Goal: Check status: Check status

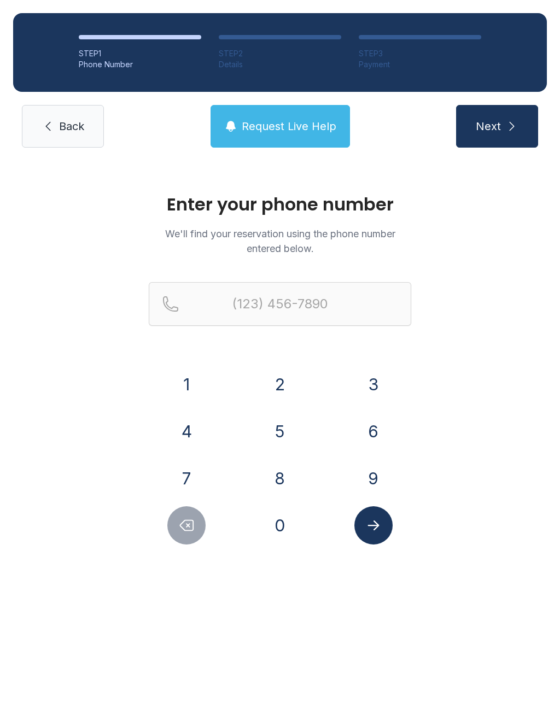
click at [283, 424] on button "5" at bounding box center [280, 431] width 38 height 38
click at [280, 532] on button "0" at bounding box center [280, 525] width 38 height 38
click at [197, 388] on button "1" at bounding box center [186, 384] width 38 height 38
click at [197, 441] on button "4" at bounding box center [186, 431] width 38 height 38
click at [271, 379] on button "2" at bounding box center [280, 384] width 38 height 38
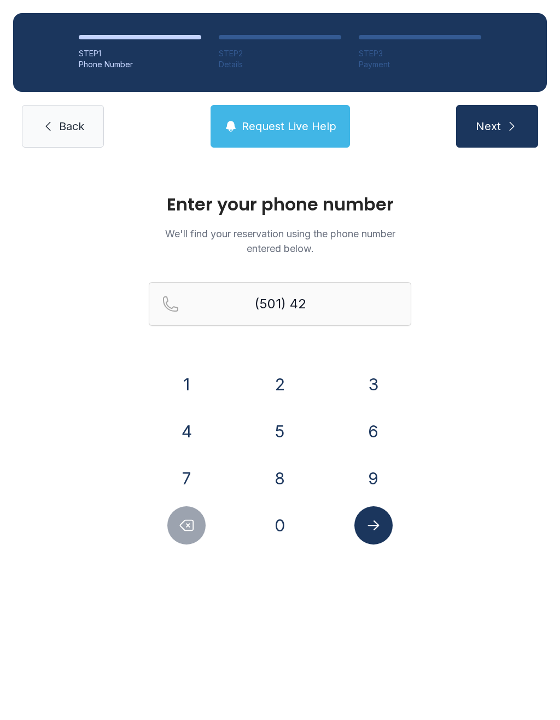
click at [385, 431] on button "6" at bounding box center [373, 431] width 38 height 38
click at [298, 527] on button "0" at bounding box center [280, 525] width 38 height 38
click at [192, 472] on button "7" at bounding box center [186, 478] width 38 height 38
click at [379, 480] on button "9" at bounding box center [373, 478] width 38 height 38
click at [293, 521] on button "0" at bounding box center [280, 525] width 38 height 38
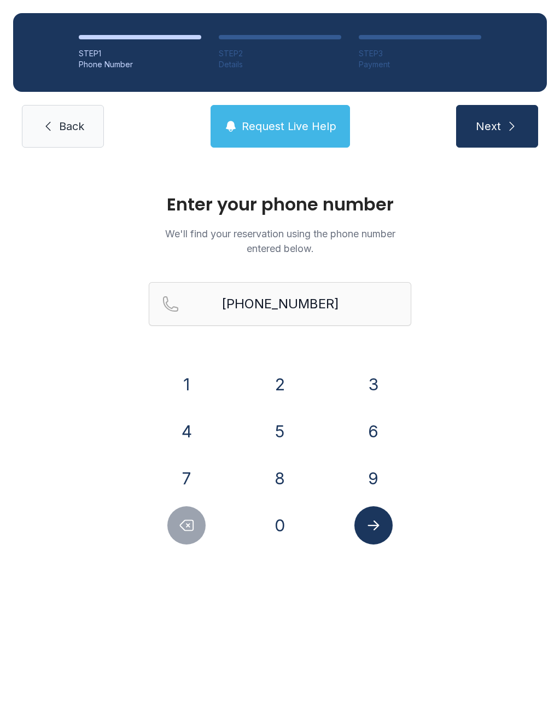
click at [378, 521] on icon "Submit lookup form" at bounding box center [373, 525] width 16 height 16
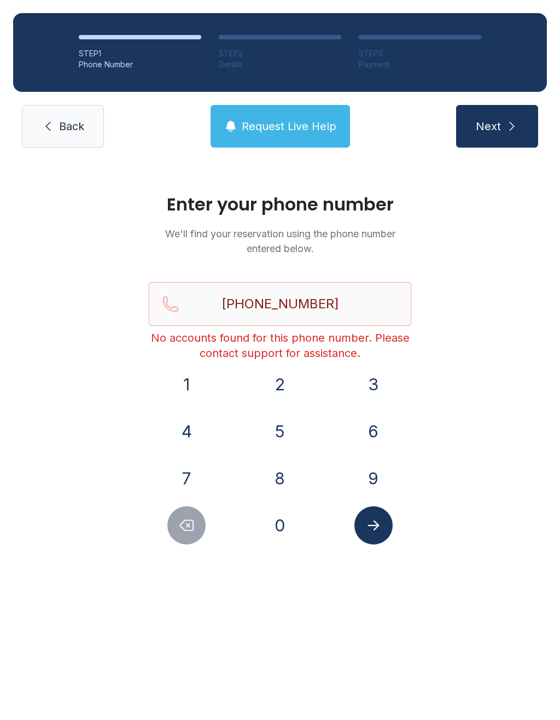
click at [197, 530] on button "Delete number" at bounding box center [186, 525] width 38 height 38
click at [197, 529] on button "Delete number" at bounding box center [186, 525] width 38 height 38
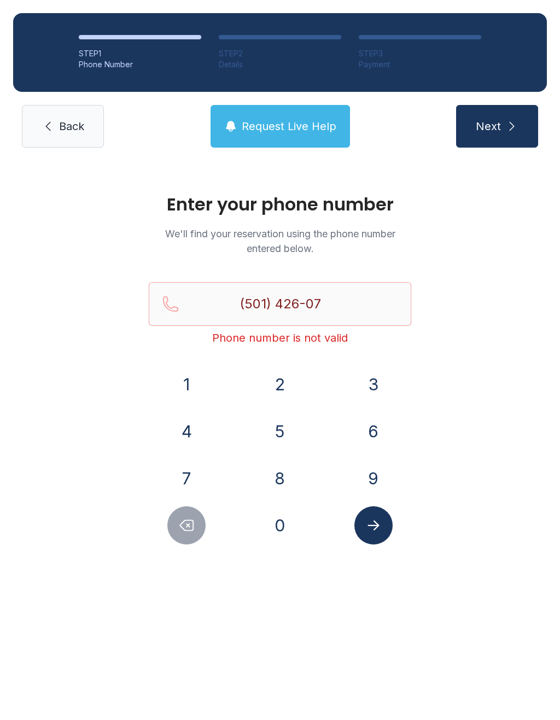
click at [202, 533] on button "Delete number" at bounding box center [186, 525] width 38 height 38
click at [203, 534] on button "Delete number" at bounding box center [186, 525] width 38 height 38
click at [193, 537] on button "Delete number" at bounding box center [186, 525] width 38 height 38
click at [193, 543] on button "Delete number" at bounding box center [186, 525] width 38 height 38
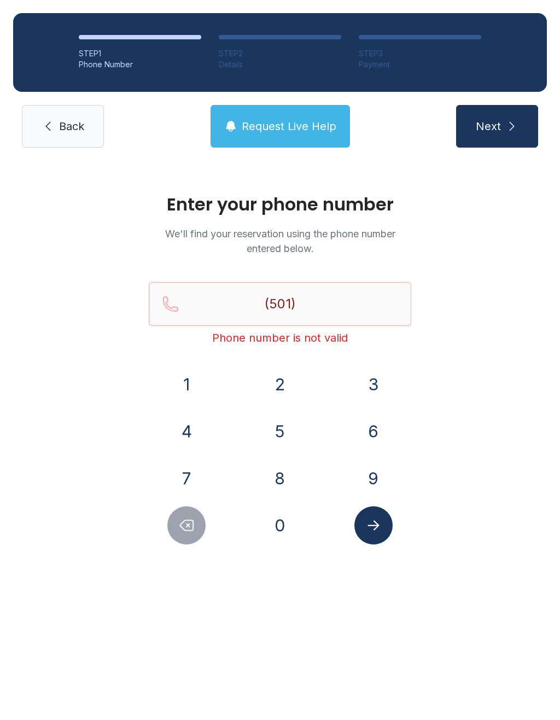
click at [196, 546] on div "Enter your phone number We'll find your reservation using the phone number ente…" at bounding box center [280, 375] width 560 height 428
click at [199, 533] on button "Delete number" at bounding box center [186, 525] width 38 height 38
type input "(5"
click at [195, 542] on button "Delete number" at bounding box center [186, 525] width 38 height 38
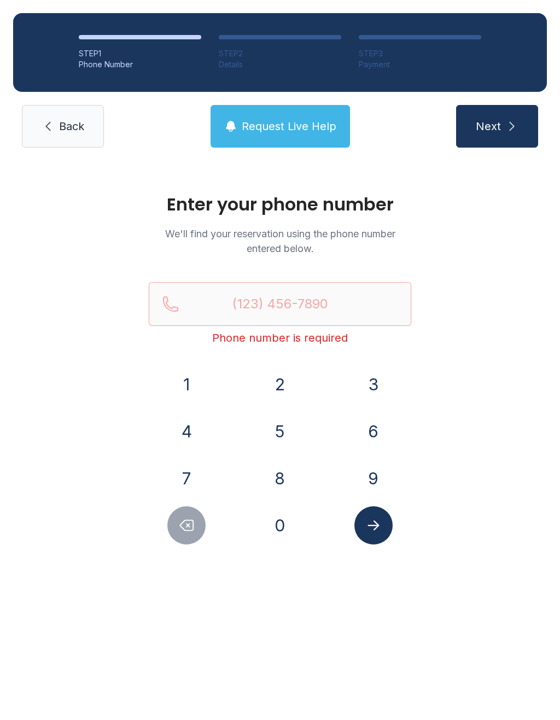
click at [196, 544] on div at bounding box center [187, 525] width 76 height 38
click at [284, 474] on button "8" at bounding box center [280, 478] width 38 height 38
click at [194, 477] on button "7" at bounding box center [186, 478] width 38 height 38
click at [270, 528] on button "0" at bounding box center [280, 525] width 38 height 38
click at [382, 429] on button "6" at bounding box center [373, 431] width 38 height 38
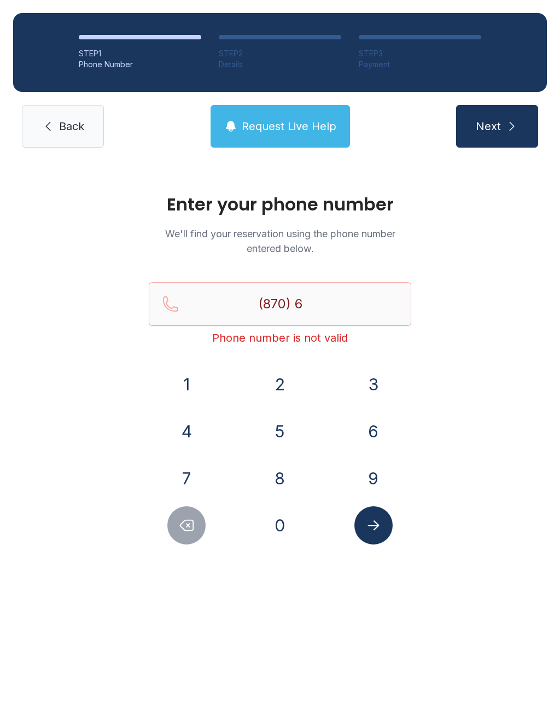
click at [290, 427] on button "5" at bounding box center [280, 431] width 38 height 38
click at [199, 432] on button "4" at bounding box center [186, 431] width 38 height 38
click at [375, 429] on button "6" at bounding box center [373, 431] width 38 height 38
click at [195, 478] on button "7" at bounding box center [186, 478] width 38 height 38
click at [373, 379] on button "3" at bounding box center [373, 384] width 38 height 38
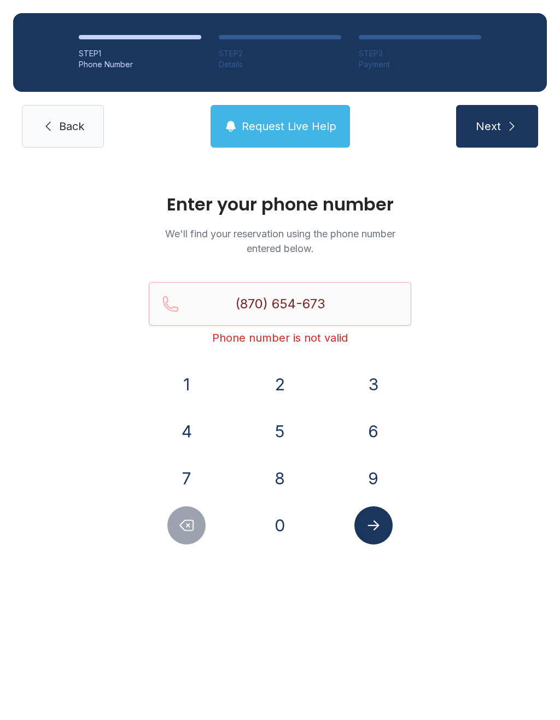
click at [284, 482] on button "8" at bounding box center [280, 478] width 38 height 38
type input "[PHONE_NUMBER]"
click at [369, 516] on button "Submit lookup form" at bounding box center [373, 525] width 38 height 38
click at [74, 136] on link "Back" at bounding box center [63, 126] width 82 height 43
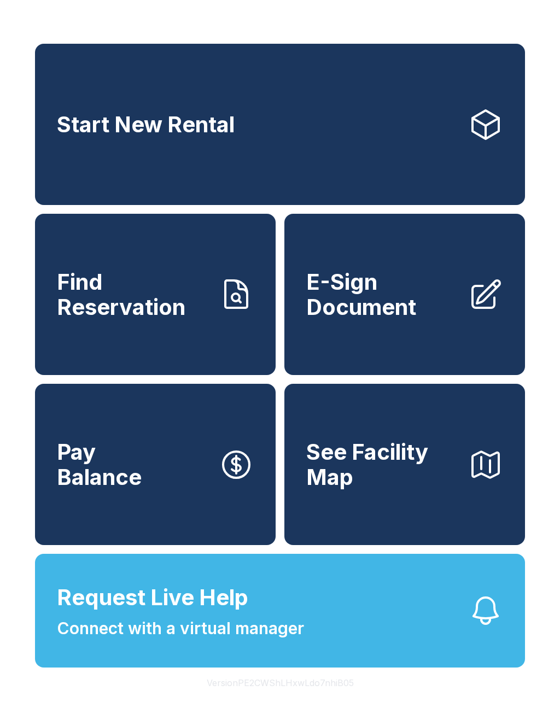
click at [372, 152] on link "Start New Rental" at bounding box center [280, 124] width 490 height 161
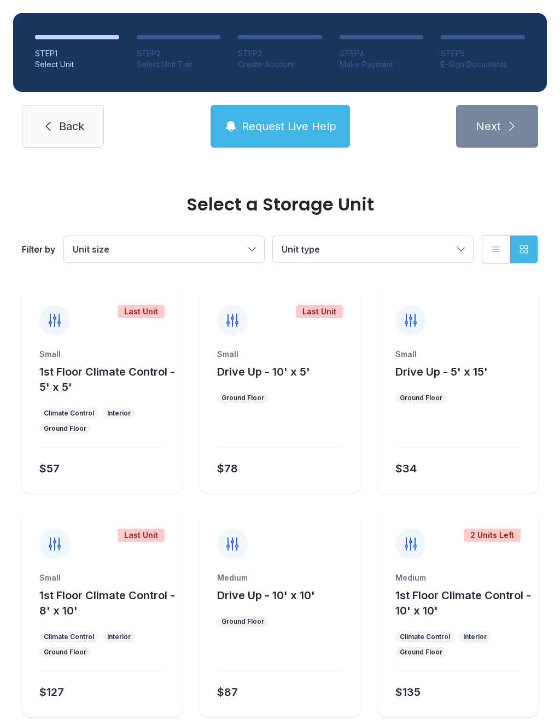
click at [85, 130] on link "Back" at bounding box center [63, 126] width 82 height 43
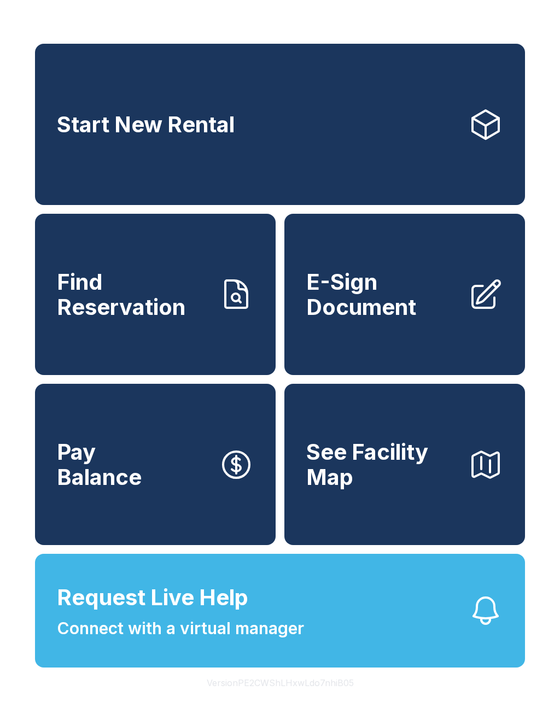
click at [195, 317] on span "Find Reservation" at bounding box center [133, 295] width 153 height 50
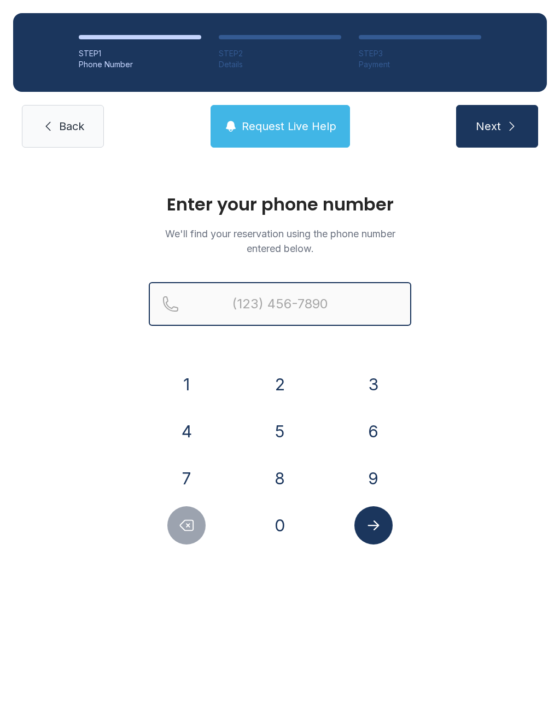
click at [307, 318] on input "Reservation phone number" at bounding box center [280, 304] width 263 height 44
type input "("
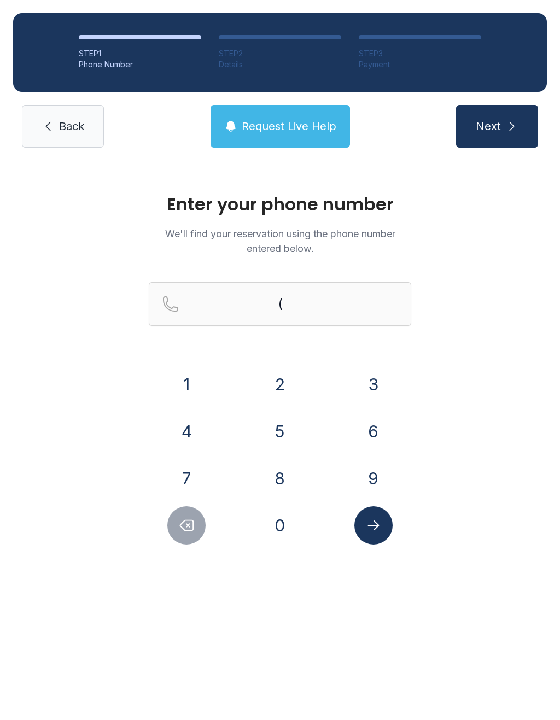
click at [75, 144] on link "Back" at bounding box center [63, 126] width 82 height 43
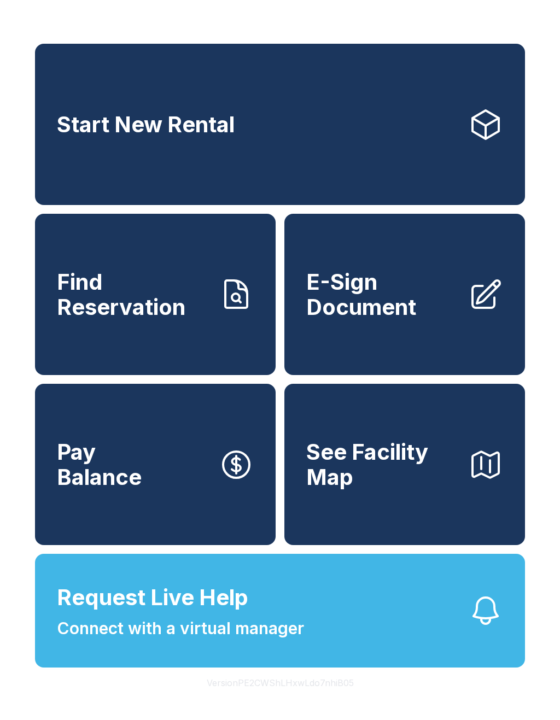
click at [159, 334] on link "Find Reservation" at bounding box center [155, 294] width 241 height 161
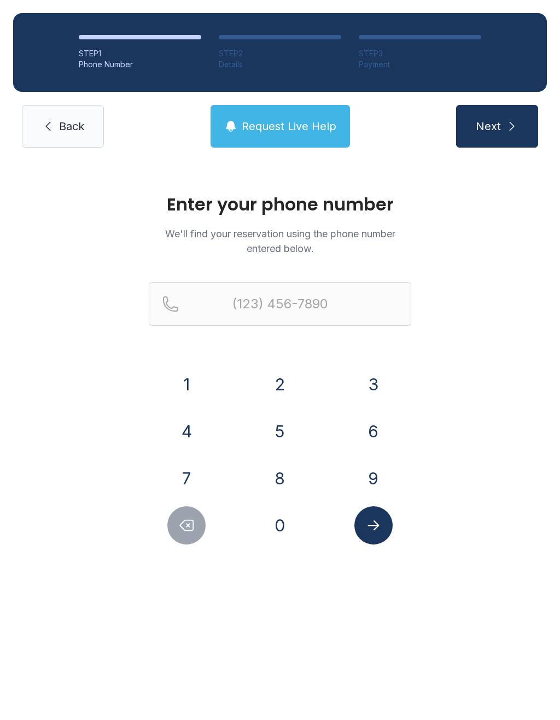
click at [287, 436] on button "5" at bounding box center [280, 431] width 38 height 38
click at [278, 539] on button "0" at bounding box center [280, 525] width 38 height 38
click at [211, 381] on div "1" at bounding box center [187, 384] width 76 height 38
click at [193, 432] on button "4" at bounding box center [186, 431] width 38 height 38
click at [284, 381] on button "2" at bounding box center [280, 384] width 38 height 38
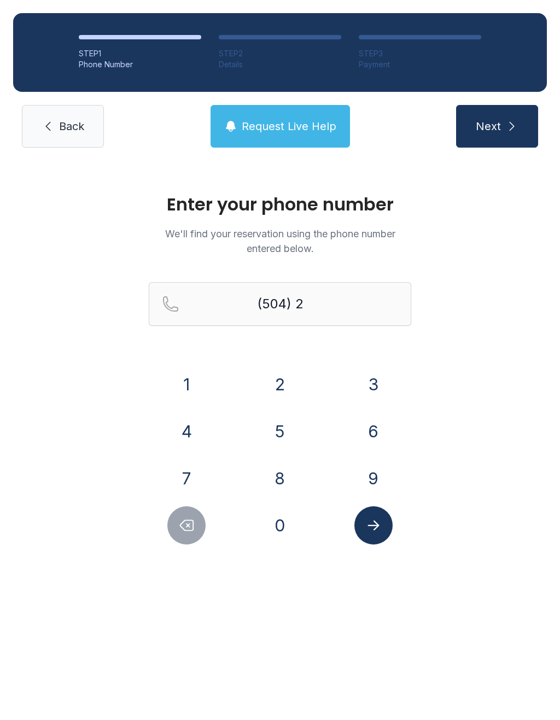
click at [197, 529] on button "Delete number" at bounding box center [186, 525] width 38 height 38
click at [197, 383] on button "1" at bounding box center [186, 384] width 38 height 38
click at [189, 433] on button "4" at bounding box center [186, 431] width 38 height 38
click at [291, 376] on button "2" at bounding box center [280, 384] width 38 height 38
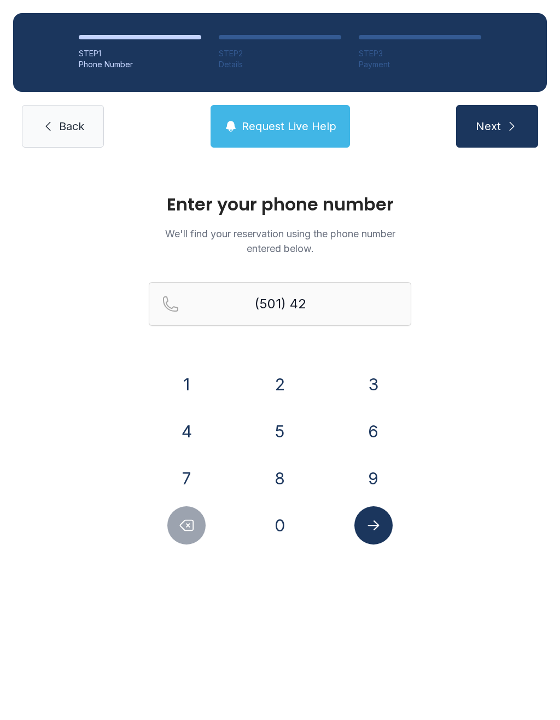
click at [377, 422] on button "6" at bounding box center [373, 431] width 38 height 38
click at [290, 532] on button "0" at bounding box center [280, 525] width 38 height 38
click at [200, 467] on button "7" at bounding box center [186, 478] width 38 height 38
click at [382, 482] on button "9" at bounding box center [373, 478] width 38 height 38
click at [261, 534] on div "0" at bounding box center [280, 525] width 76 height 38
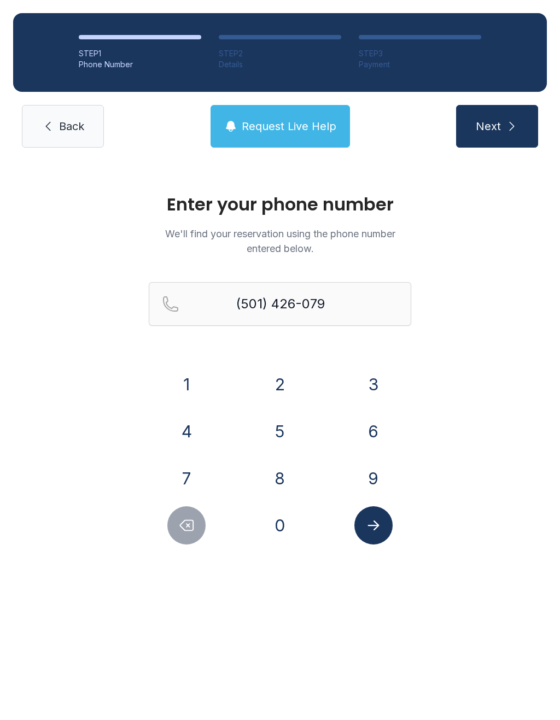
click at [283, 519] on button "0" at bounding box center [280, 525] width 38 height 38
click at [371, 511] on button "Submit lookup form" at bounding box center [373, 525] width 38 height 38
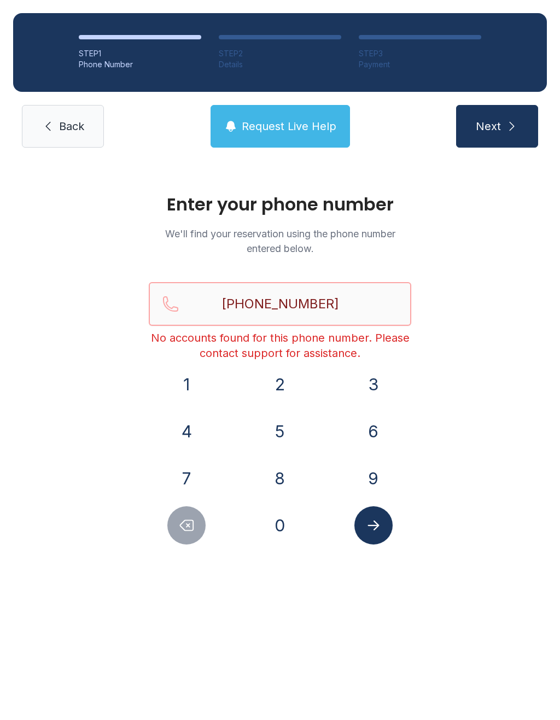
click at [350, 290] on input "[PHONE_NUMBER]" at bounding box center [280, 304] width 263 height 44
click at [391, 313] on input "[PHONE_NUMBER]" at bounding box center [280, 304] width 263 height 44
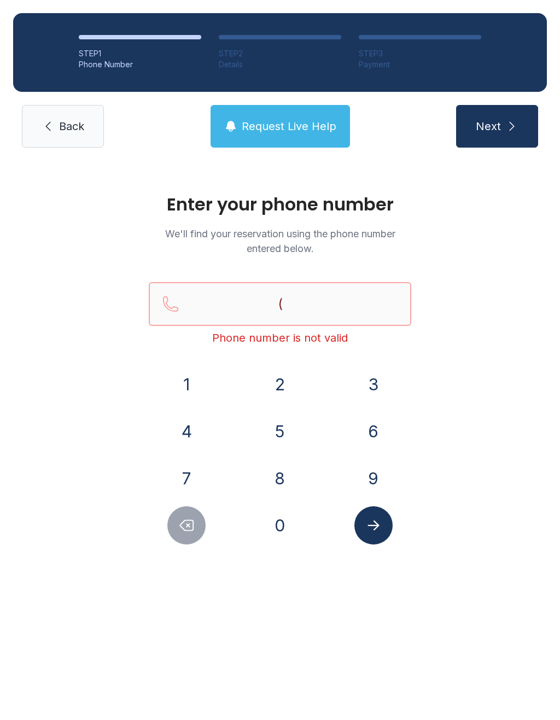
type input "("
click at [75, 142] on link "Back" at bounding box center [63, 126] width 82 height 43
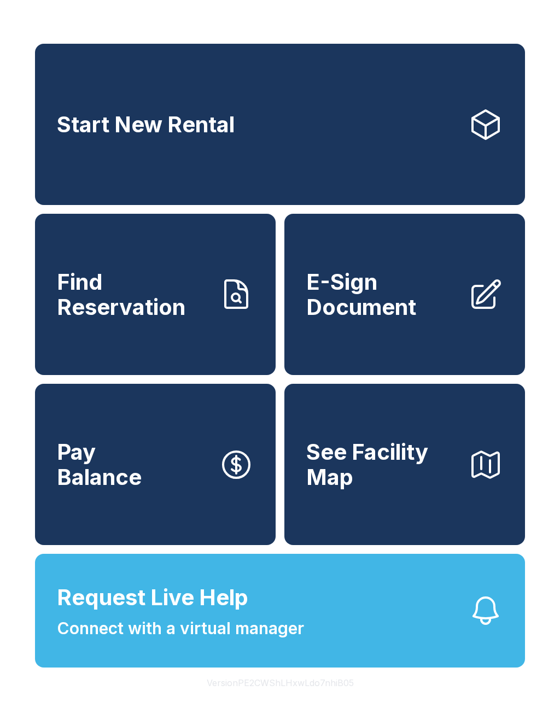
click at [128, 334] on link "Find Reservation" at bounding box center [155, 294] width 241 height 161
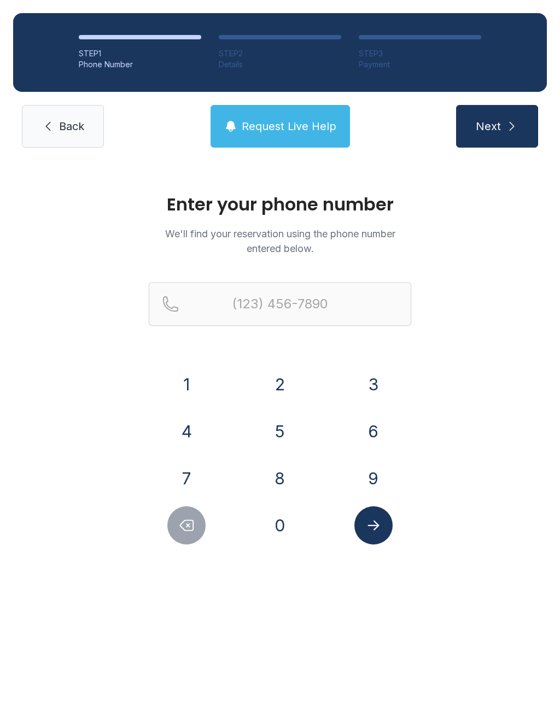
click at [284, 422] on button "5" at bounding box center [280, 431] width 38 height 38
click at [278, 542] on button "0" at bounding box center [280, 525] width 38 height 38
click at [201, 390] on button "1" at bounding box center [186, 384] width 38 height 38
click at [196, 426] on button "4" at bounding box center [186, 431] width 38 height 38
click at [271, 385] on button "2" at bounding box center [280, 384] width 38 height 38
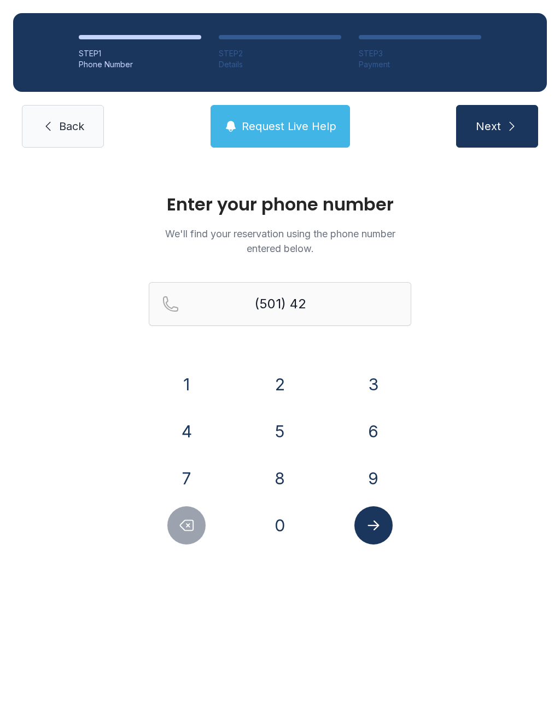
click at [377, 429] on button "6" at bounding box center [373, 431] width 38 height 38
click at [290, 525] on button "0" at bounding box center [280, 525] width 38 height 38
click at [200, 475] on button "7" at bounding box center [186, 478] width 38 height 38
click at [363, 485] on button "9" at bounding box center [373, 478] width 38 height 38
click at [288, 538] on button "0" at bounding box center [280, 525] width 38 height 38
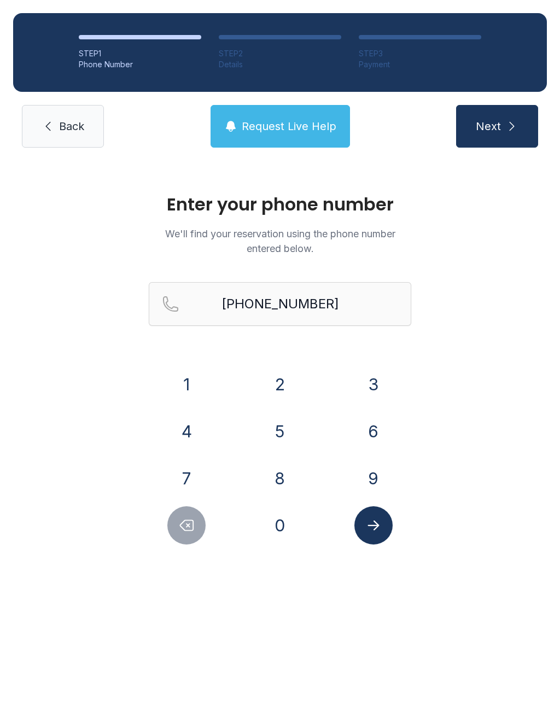
click at [365, 545] on div "Enter your phone number We'll find your reservation using the phone number ente…" at bounding box center [280, 375] width 560 height 428
click at [370, 527] on icon "Submit lookup form" at bounding box center [373, 525] width 16 height 16
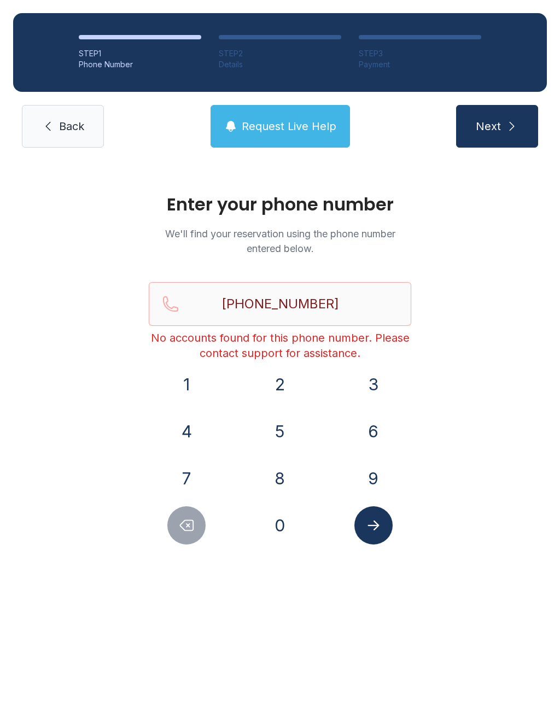
click at [189, 538] on button "Delete number" at bounding box center [186, 525] width 38 height 38
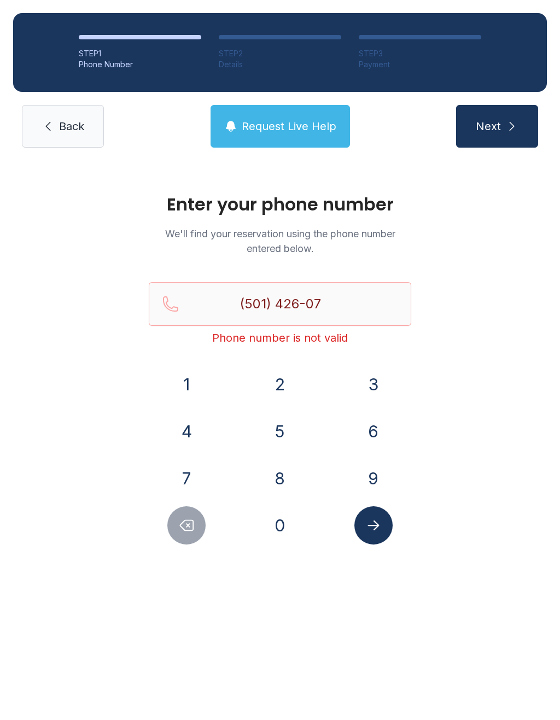
click at [195, 527] on icon "Delete number" at bounding box center [186, 525] width 16 height 16
click at [195, 526] on icon "Delete number" at bounding box center [186, 525] width 16 height 16
click at [188, 536] on button "Delete number" at bounding box center [186, 525] width 38 height 38
click at [191, 532] on icon "Delete number" at bounding box center [186, 525] width 16 height 16
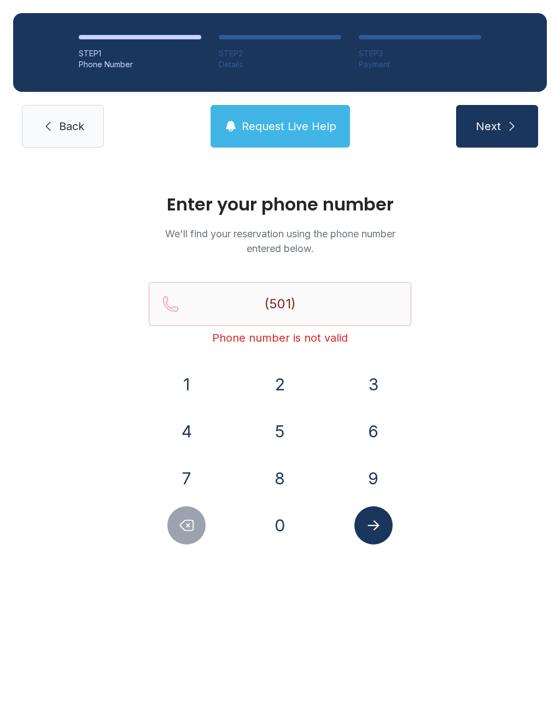
click at [190, 532] on icon "Delete number" at bounding box center [186, 525] width 16 height 16
click at [185, 539] on button "Delete number" at bounding box center [186, 525] width 38 height 38
type input "(5"
click at [185, 539] on button "Delete number" at bounding box center [186, 525] width 38 height 38
click at [188, 537] on button "Delete number" at bounding box center [186, 525] width 38 height 38
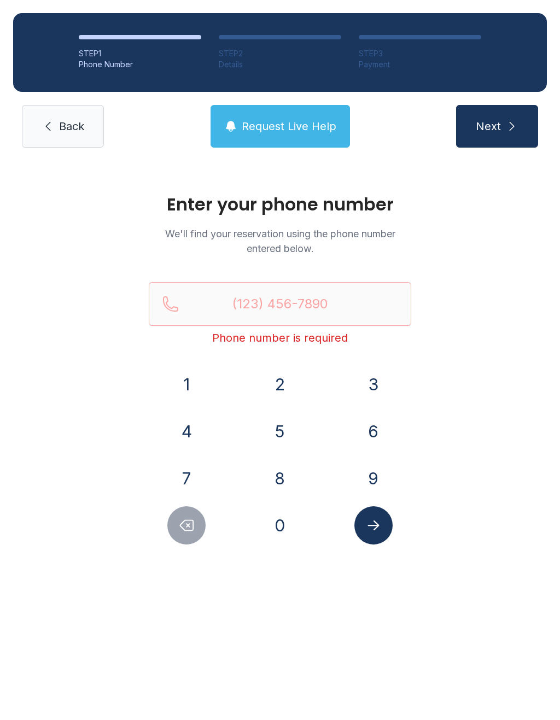
click at [187, 537] on button "Delete number" at bounding box center [186, 525] width 38 height 38
click at [286, 484] on button "8" at bounding box center [280, 478] width 38 height 38
click at [199, 478] on button "7" at bounding box center [186, 478] width 38 height 38
click at [272, 529] on button "0" at bounding box center [280, 525] width 38 height 38
click at [375, 429] on button "6" at bounding box center [373, 431] width 38 height 38
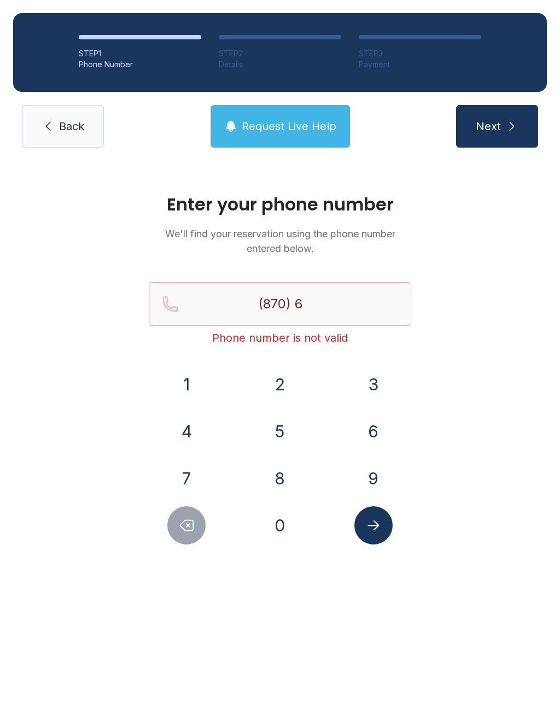
click at [280, 429] on button "5" at bounding box center [280, 431] width 38 height 38
click at [183, 445] on button "4" at bounding box center [186, 431] width 38 height 38
click at [373, 438] on button "6" at bounding box center [373, 431] width 38 height 38
click at [197, 475] on button "7" at bounding box center [186, 478] width 38 height 38
click at [366, 382] on button "3" at bounding box center [373, 384] width 38 height 38
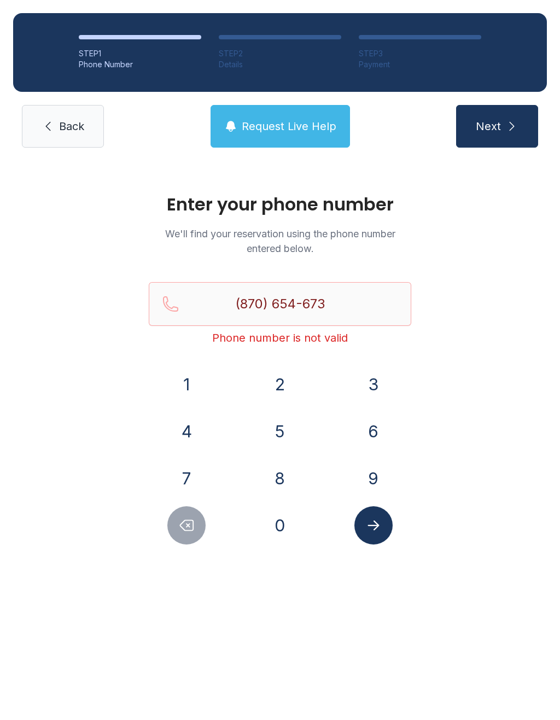
click at [289, 472] on button "8" at bounding box center [280, 478] width 38 height 38
type input "[PHONE_NUMBER]"
click at [379, 531] on icon "Submit lookup form" at bounding box center [373, 525] width 16 height 16
click at [325, 139] on button "Request Live Help" at bounding box center [280, 126] width 139 height 43
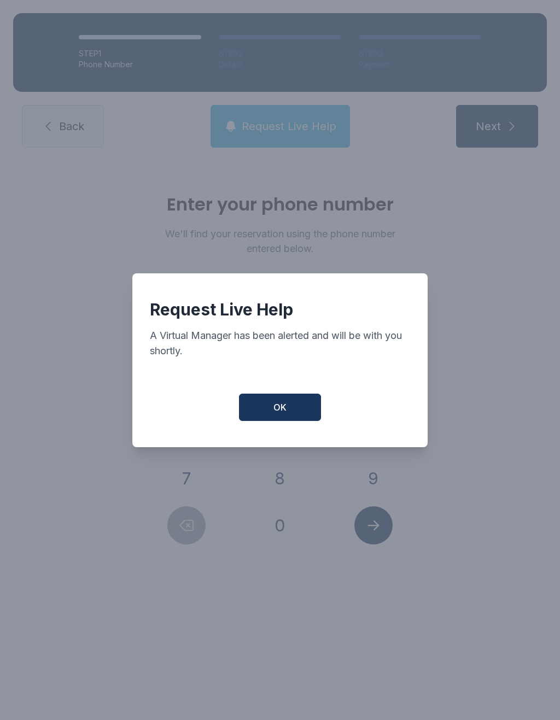
click at [298, 409] on button "OK" at bounding box center [280, 407] width 82 height 27
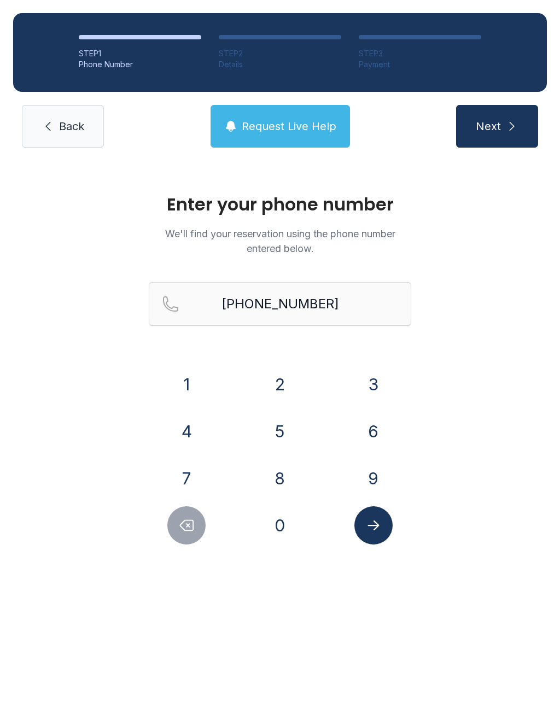
click at [79, 144] on link "Back" at bounding box center [63, 126] width 82 height 43
